Goal: Transaction & Acquisition: Subscribe to service/newsletter

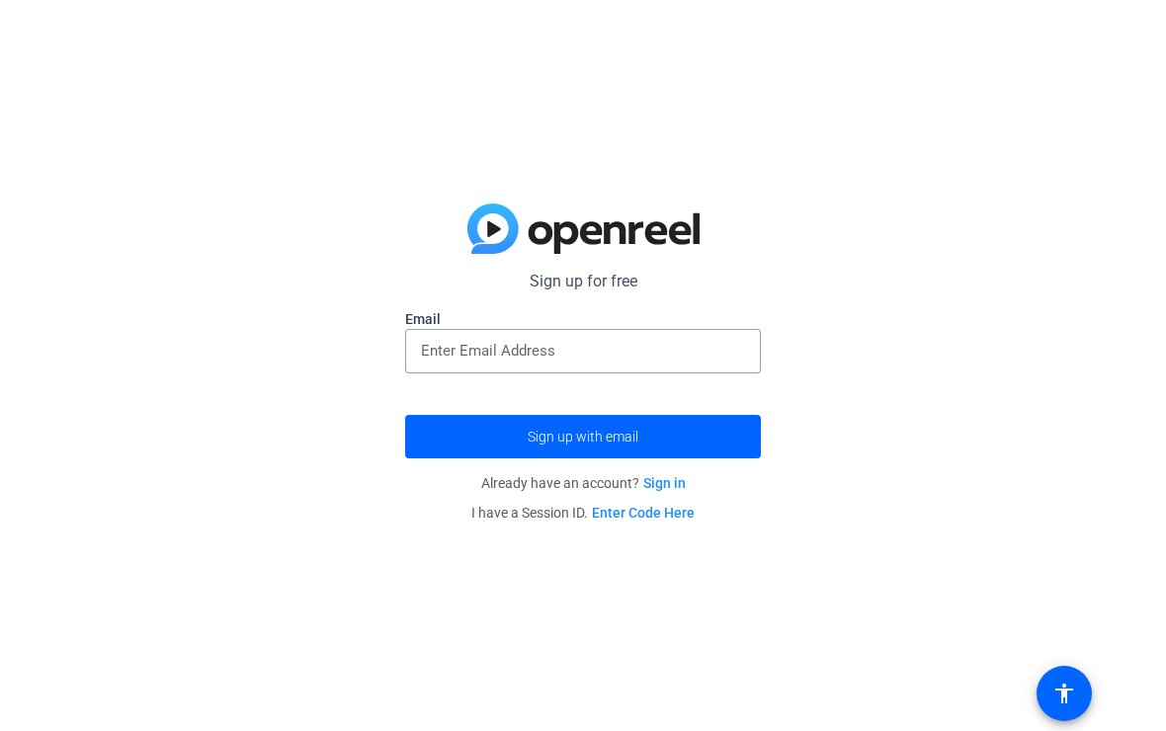
click at [416, 339] on div at bounding box center [583, 351] width 356 height 44
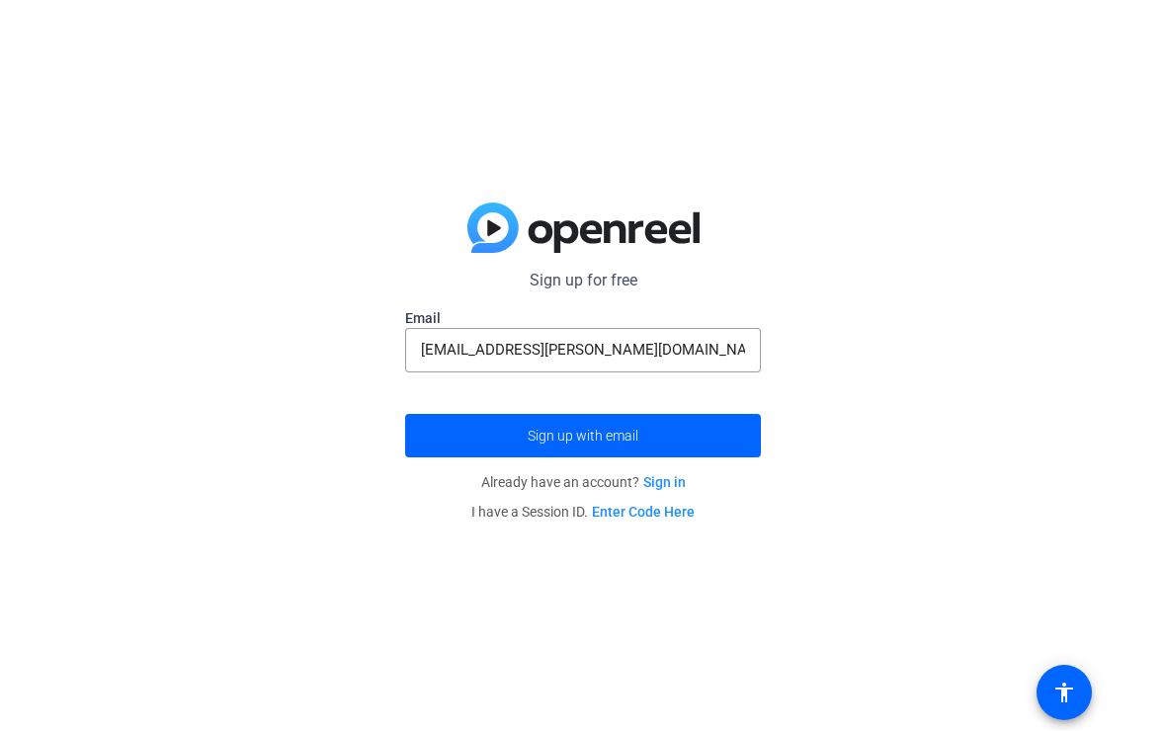
click at [434, 435] on span "submit" at bounding box center [583, 436] width 356 height 47
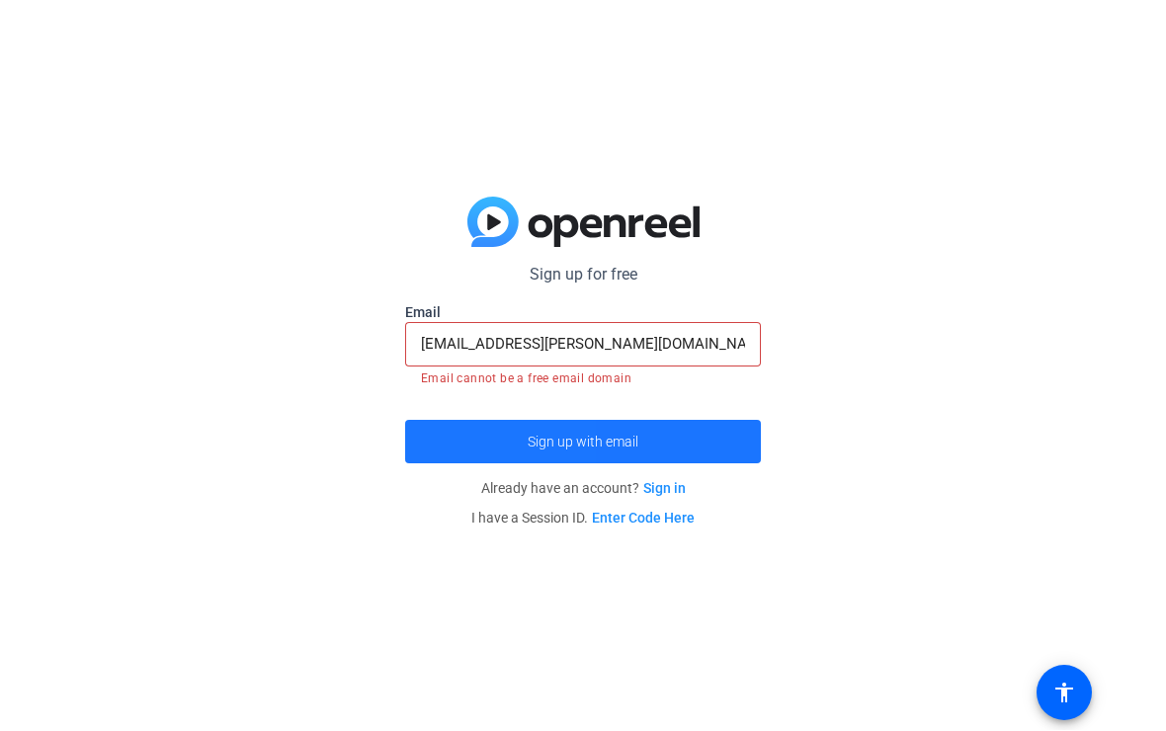
click at [428, 450] on span "submit" at bounding box center [583, 442] width 356 height 47
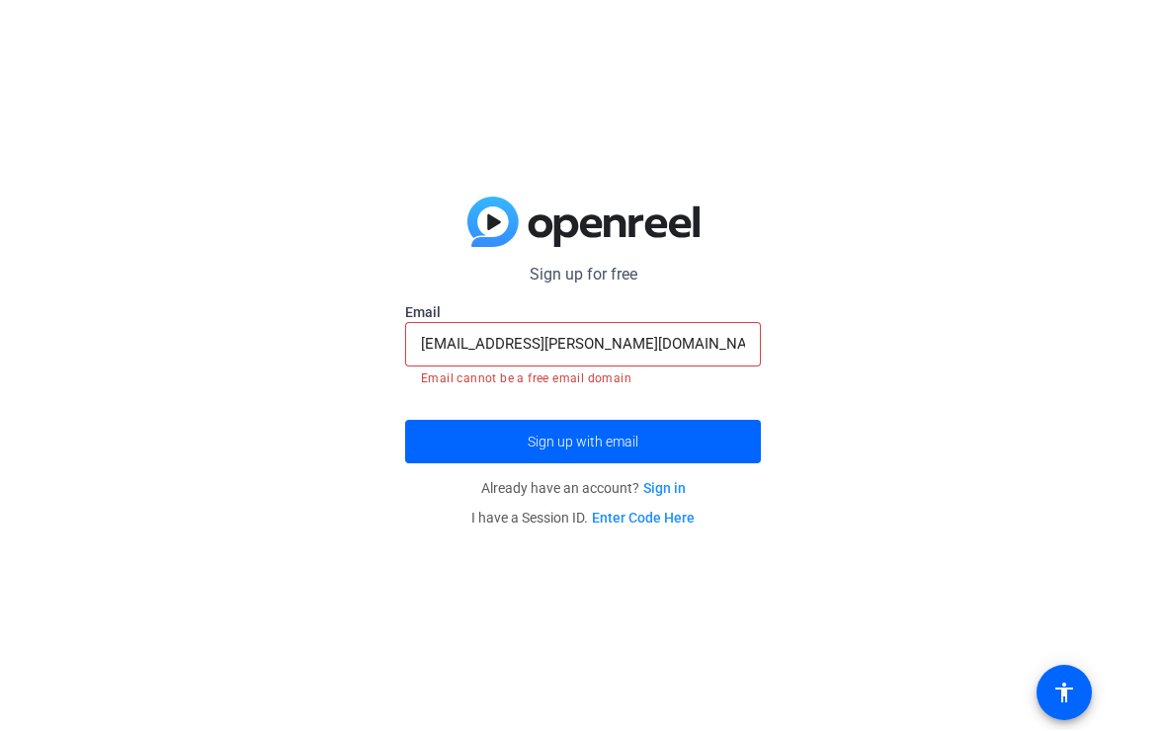
click at [434, 434] on span "submit" at bounding box center [583, 442] width 356 height 47
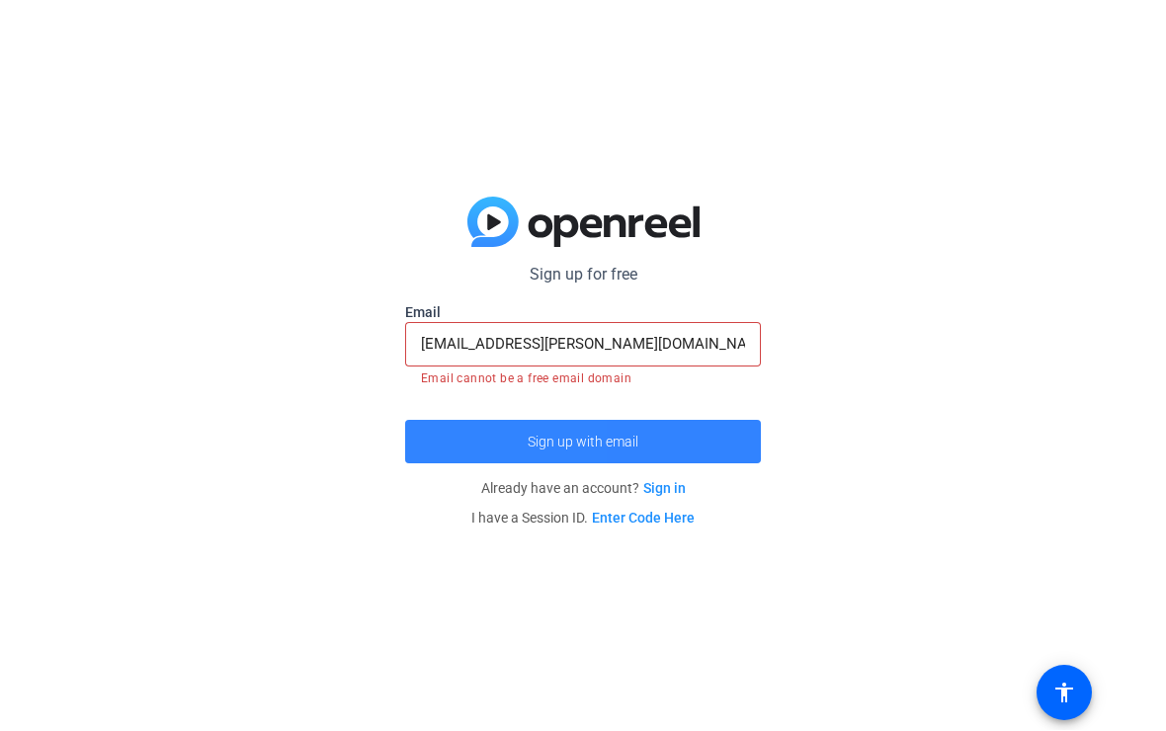
click at [428, 447] on span "submit" at bounding box center [583, 442] width 356 height 47
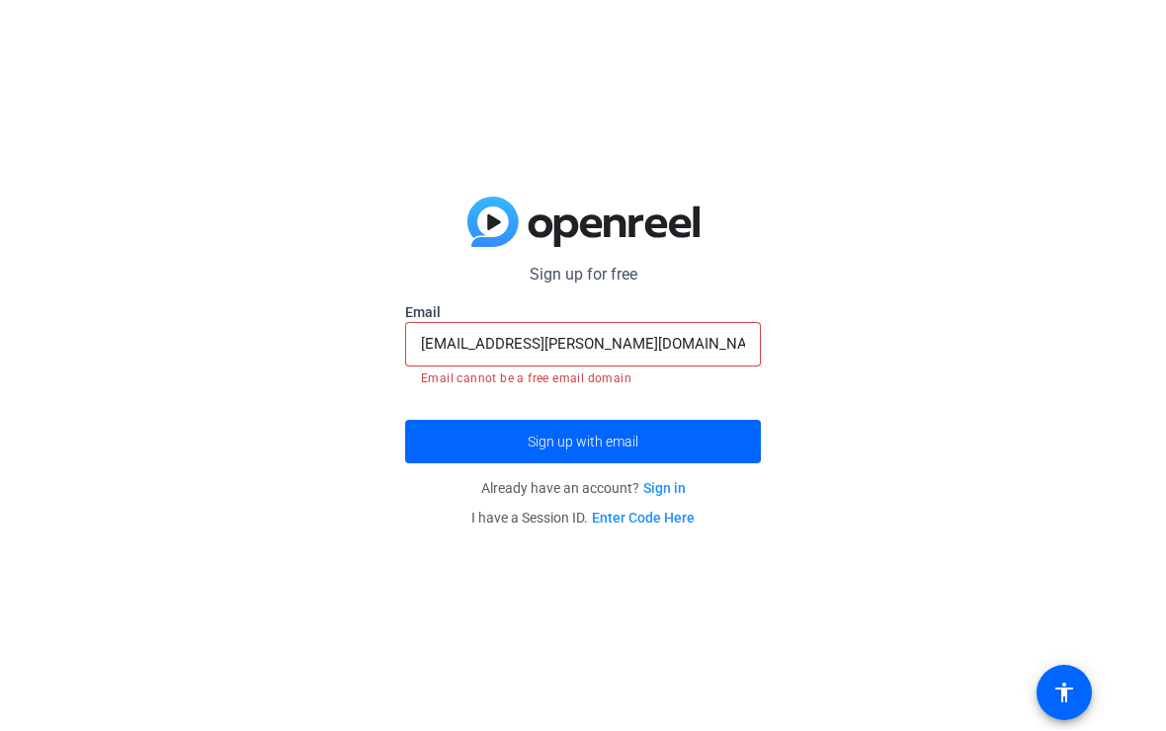
click at [468, 356] on input "christian.chastain@outlook.com" at bounding box center [583, 345] width 324 height 24
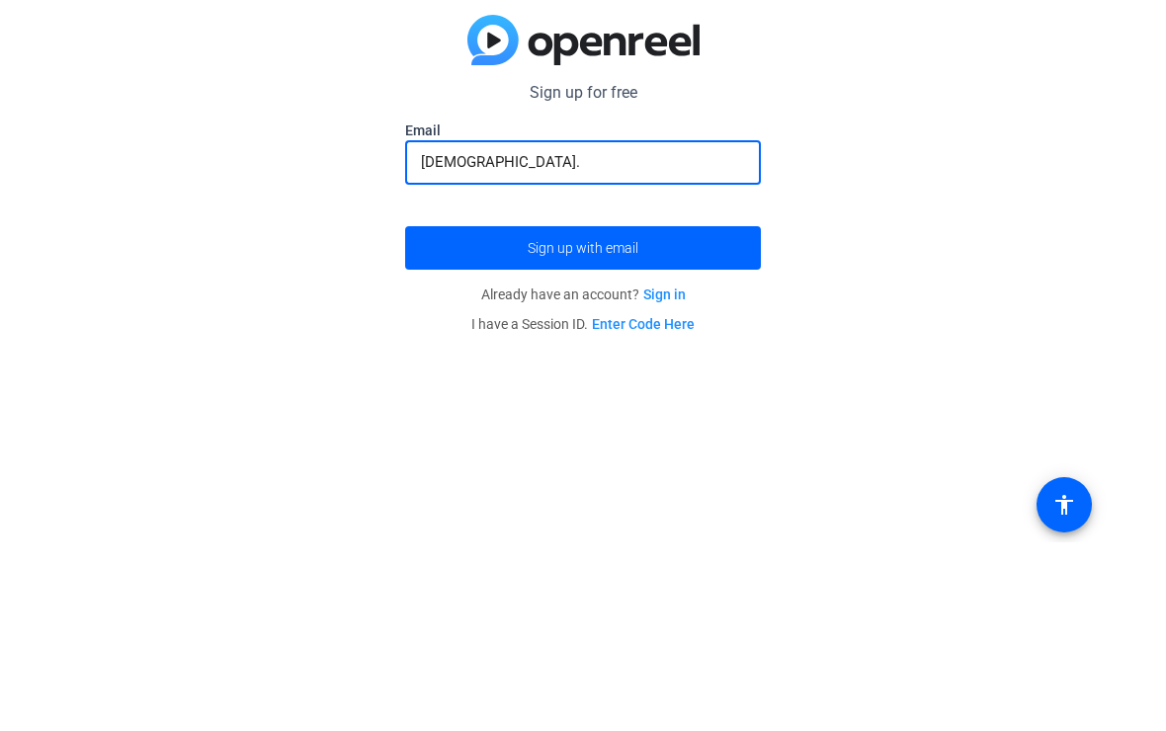
type input "christian"
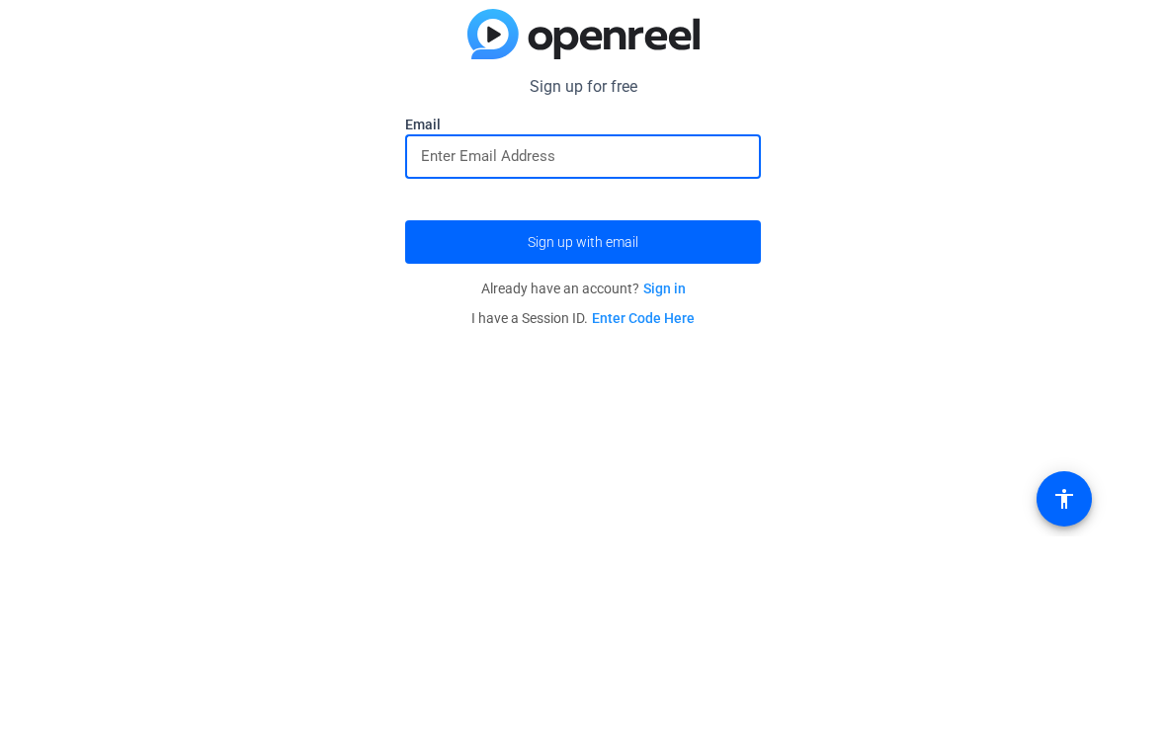
click at [164, 466] on div "Sign up for free Email Sign up with email Already have an account? Sign in I ha…" at bounding box center [583, 365] width 1166 height 731
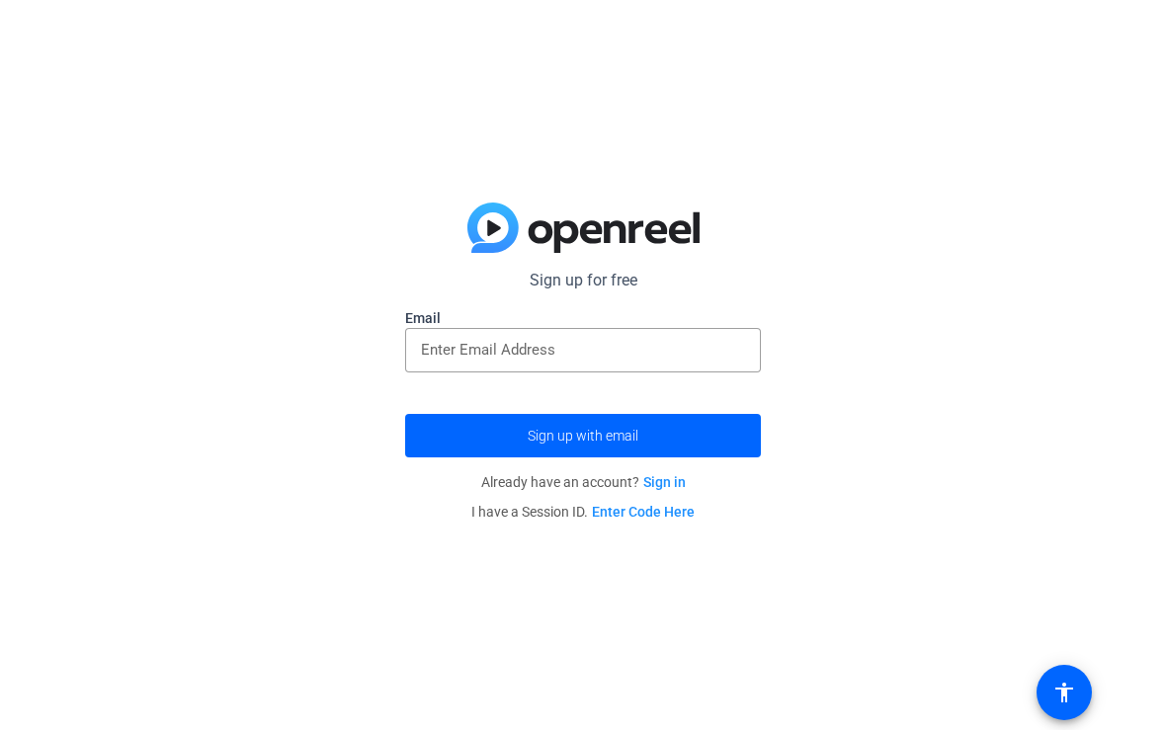
click at [468, 344] on input "email" at bounding box center [583, 351] width 324 height 24
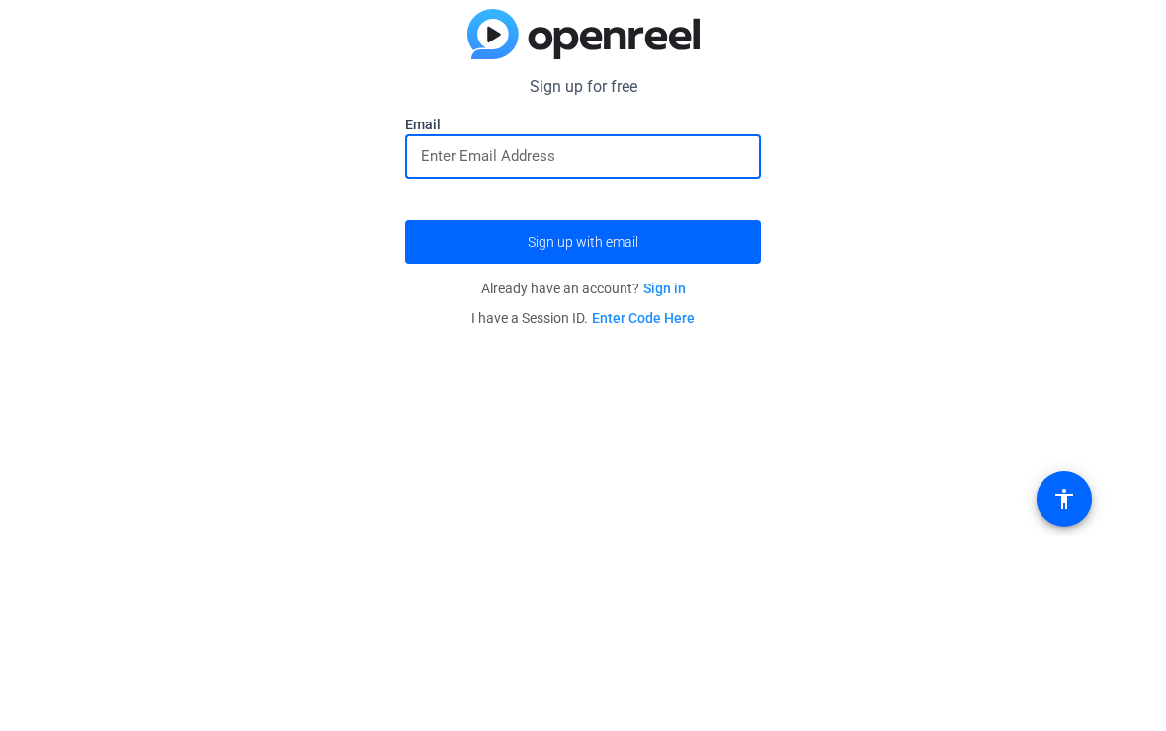
type input "wolfpackfootball28@gmail.com"
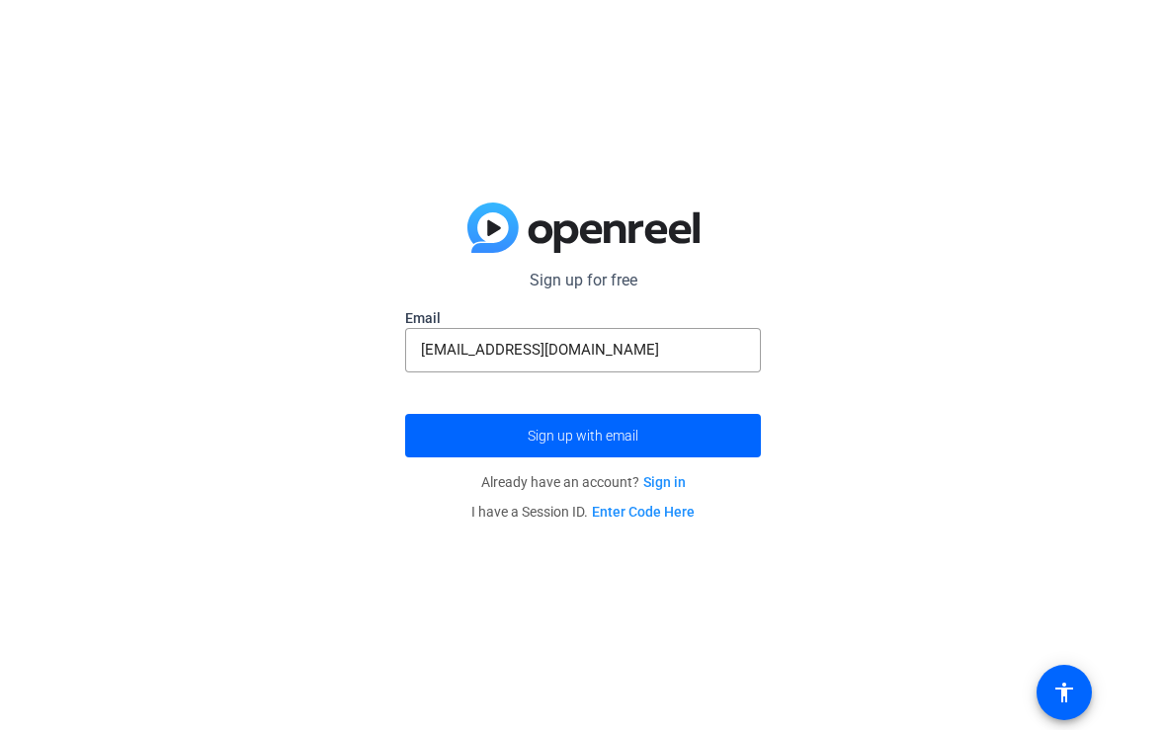
click at [433, 443] on span "submit" at bounding box center [583, 436] width 356 height 47
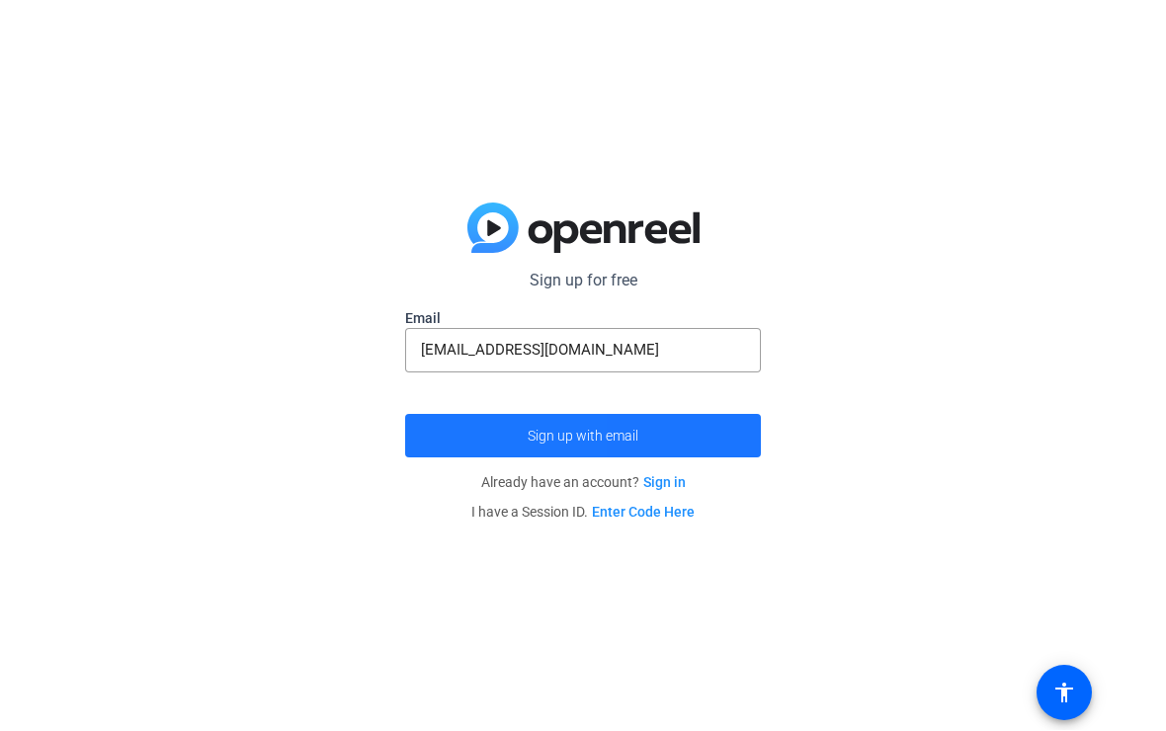
click at [438, 448] on span "submit" at bounding box center [583, 436] width 356 height 47
click at [441, 444] on span "submit" at bounding box center [583, 436] width 356 height 47
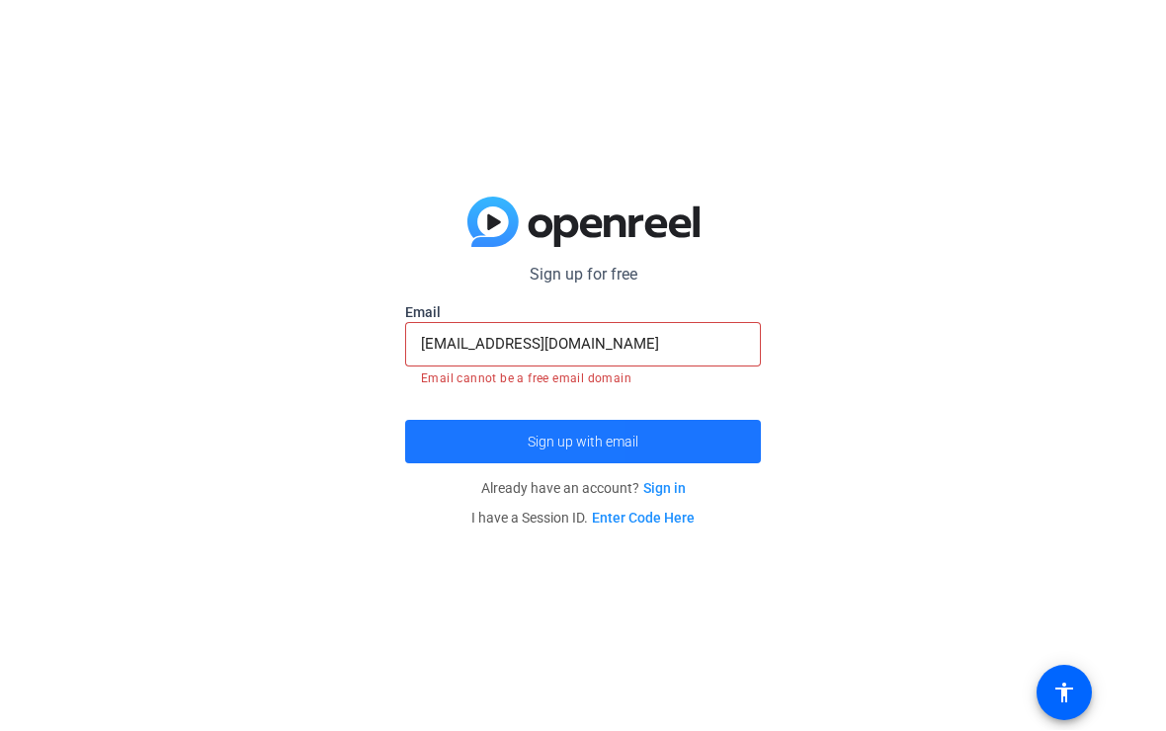
click at [442, 437] on span "submit" at bounding box center [583, 442] width 356 height 47
click at [444, 438] on span "submit" at bounding box center [583, 442] width 356 height 47
click at [444, 435] on span "submit" at bounding box center [583, 442] width 356 height 47
click at [446, 434] on span "submit" at bounding box center [583, 442] width 356 height 47
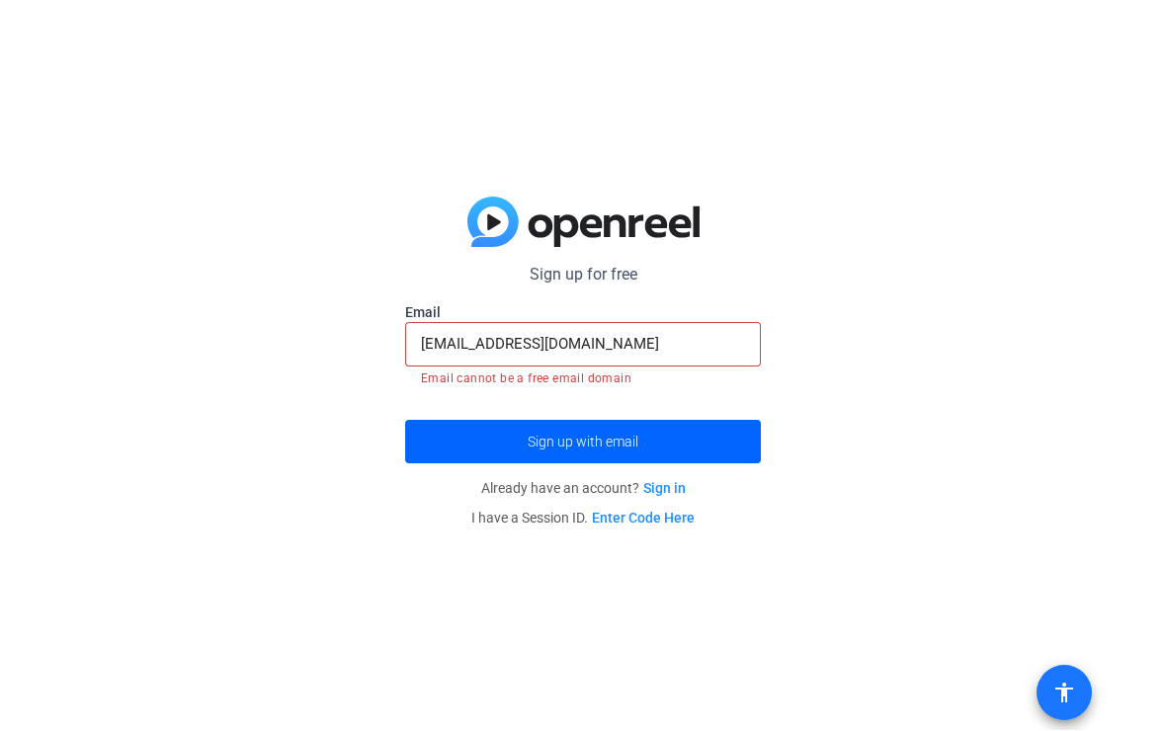
click at [1052, 712] on span at bounding box center [1064, 693] width 47 height 47
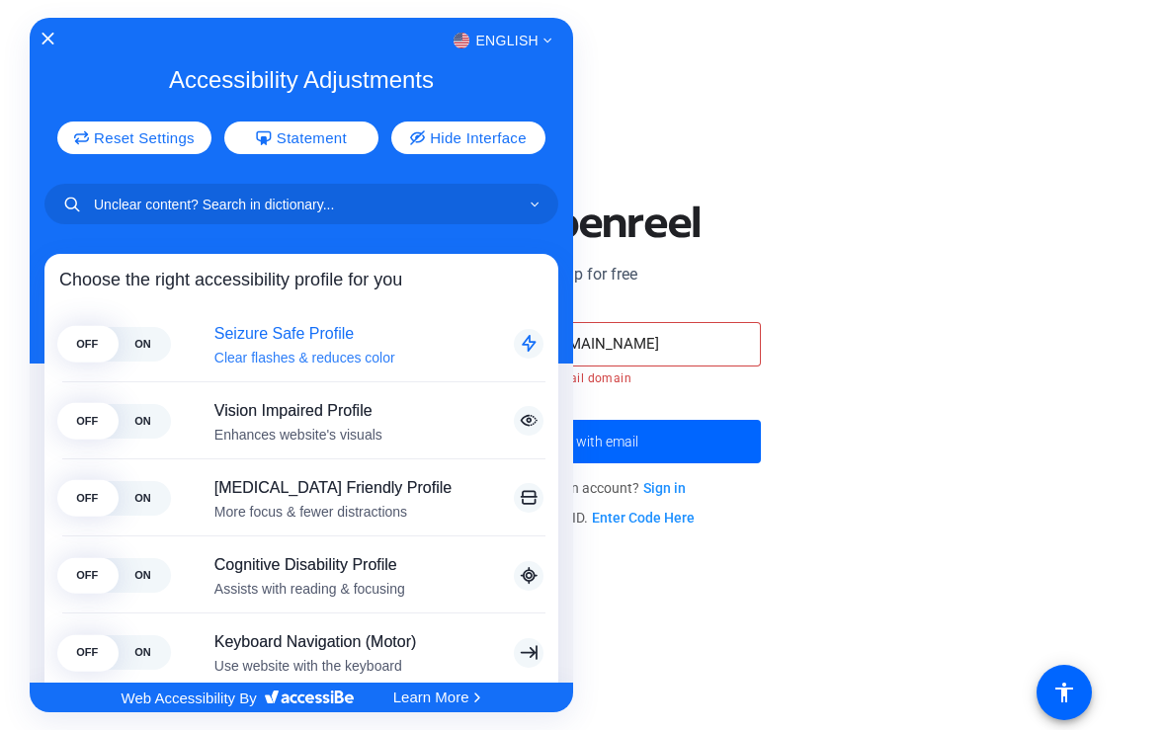
click at [128, 345] on span "ON" at bounding box center [142, 344] width 55 height 35
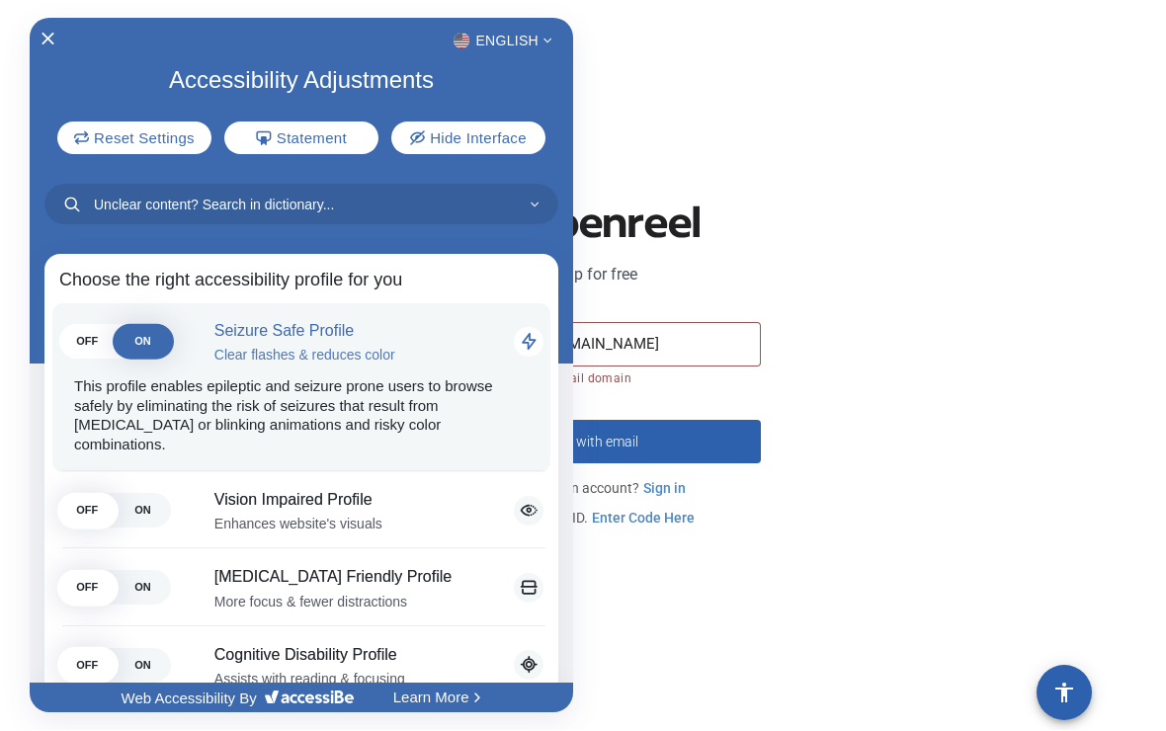
click at [50, 46] on button "Close Accessibility Interface" at bounding box center [48, 41] width 13 height 14
